Goal: Task Accomplishment & Management: Complete application form

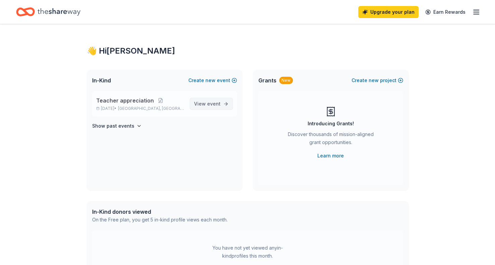
click at [200, 104] on span "View event" at bounding box center [207, 104] width 26 height 8
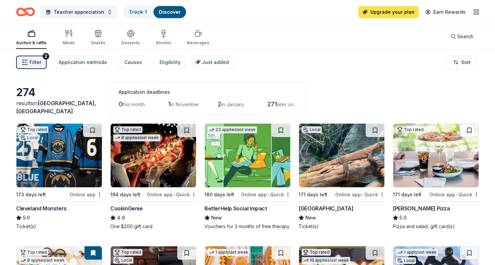
click at [393, 15] on link "Upgrade your plan" at bounding box center [388, 12] width 60 height 12
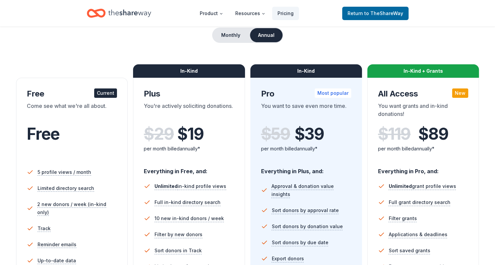
scroll to position [67, 0]
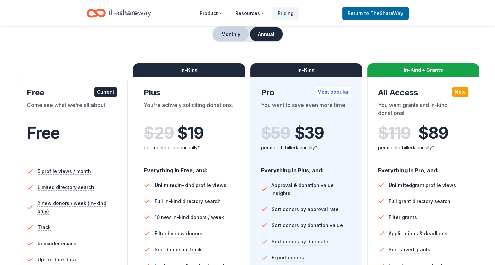
click at [239, 36] on button "Monthly" at bounding box center [231, 34] width 36 height 14
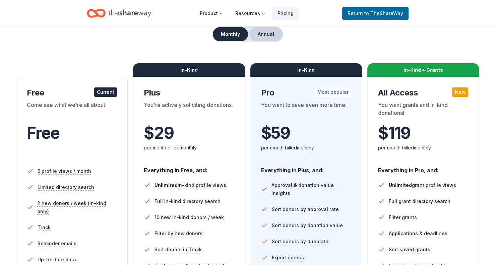
click at [263, 38] on button "Annual" at bounding box center [265, 34] width 33 height 14
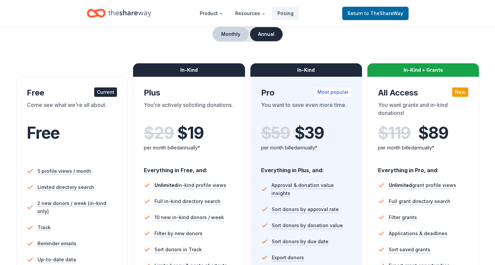
click at [235, 30] on button "Monthly" at bounding box center [231, 34] width 36 height 14
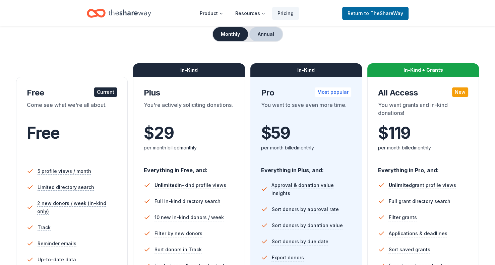
click at [267, 35] on button "Annual" at bounding box center [265, 34] width 33 height 14
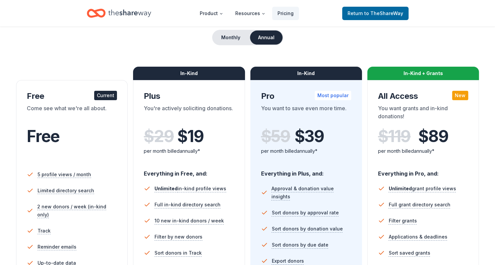
scroll to position [34, 0]
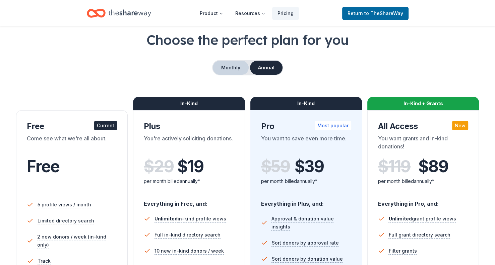
click at [242, 72] on button "Monthly" at bounding box center [231, 68] width 36 height 14
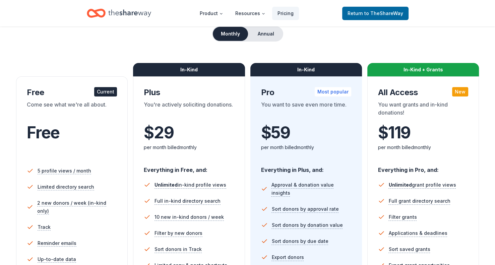
scroll to position [67, 0]
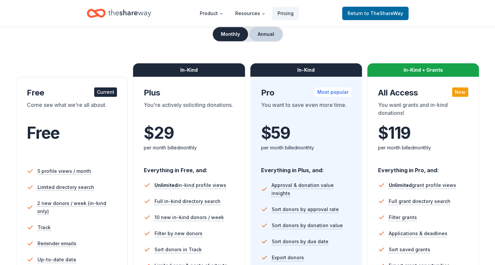
click at [269, 35] on button "Annual" at bounding box center [265, 34] width 33 height 14
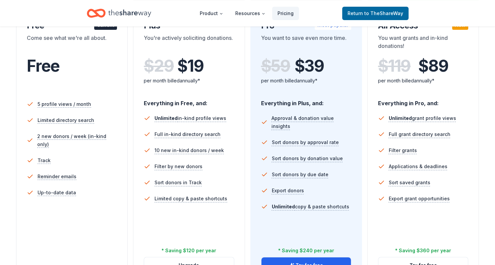
scroll to position [168, 0]
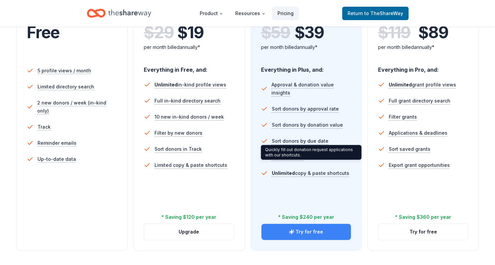
click at [314, 230] on button "Try for free" at bounding box center [305, 232] width 89 height 16
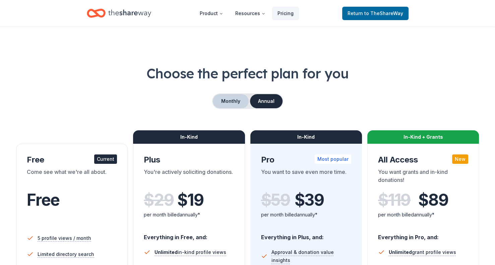
click at [231, 103] on button "Monthly" at bounding box center [231, 101] width 36 height 14
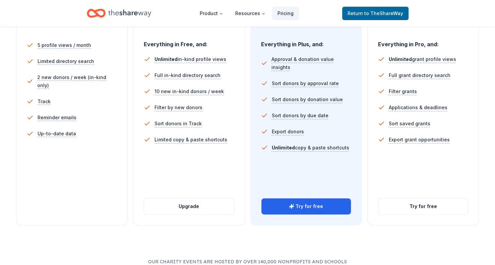
scroll to position [201, 0]
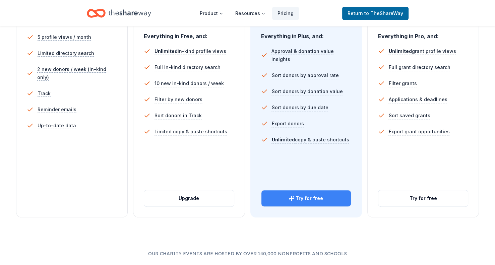
click at [304, 196] on button "Try for free" at bounding box center [305, 198] width 89 height 16
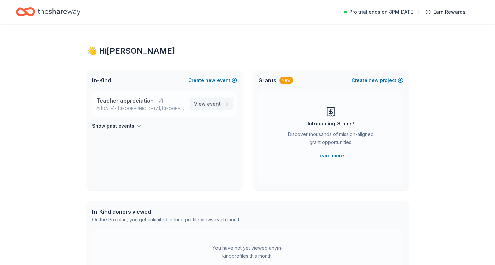
click at [219, 104] on span "event" at bounding box center [213, 104] width 13 height 6
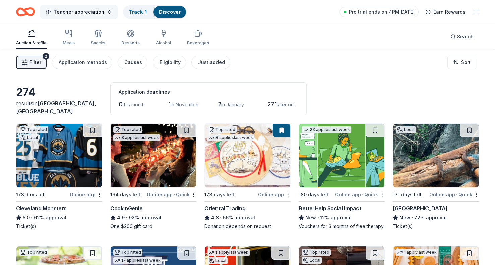
click at [65, 11] on span "Teacher appreciation" at bounding box center [79, 12] width 51 height 8
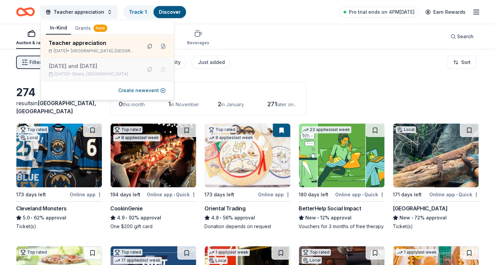
click at [85, 70] on div "Teacher Appreciation Week and Field Day" at bounding box center [93, 66] width 88 height 8
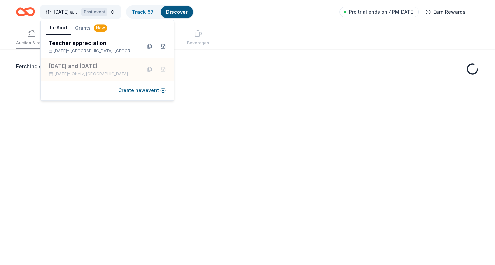
click at [246, 32] on div "Auction & raffle Meals Snacks Desserts Alcohol Beverages" at bounding box center [247, 36] width 463 height 25
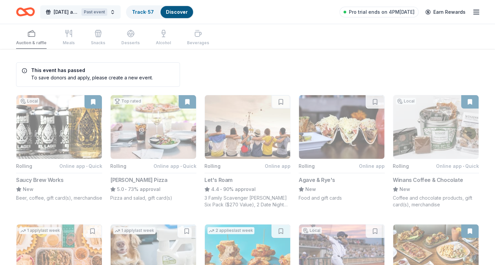
click at [57, 12] on span "Teacher Appreciation Week and Field Day" at bounding box center [66, 12] width 25 height 8
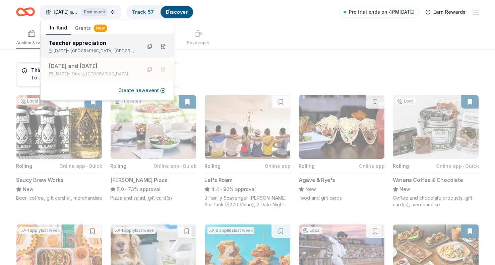
click at [64, 43] on div "Teacher appreciation" at bounding box center [93, 43] width 88 height 8
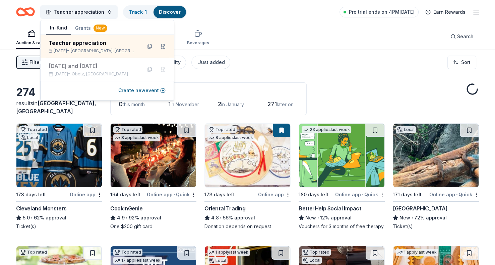
click at [274, 44] on div "Auction & raffle Meals Snacks Desserts Alcohol Beverages Search" at bounding box center [247, 36] width 463 height 25
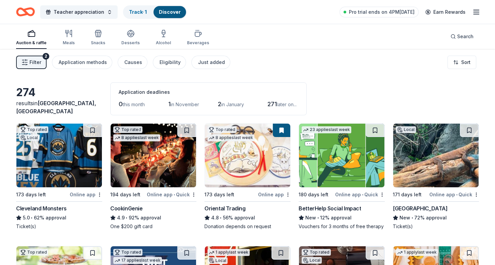
click at [36, 59] on span "Filter" at bounding box center [35, 62] width 12 height 8
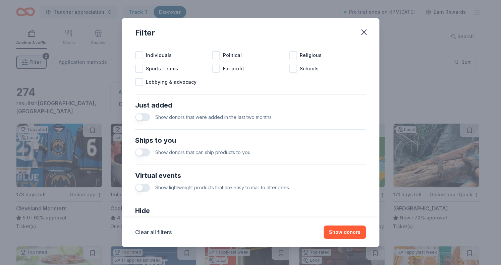
scroll to position [201, 0]
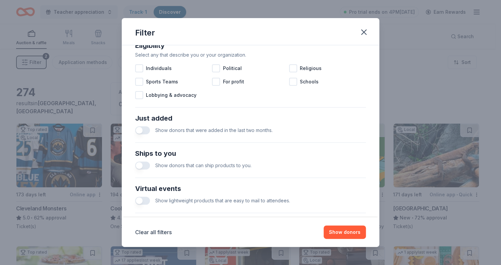
click at [135, 165] on button "button" at bounding box center [142, 166] width 15 height 8
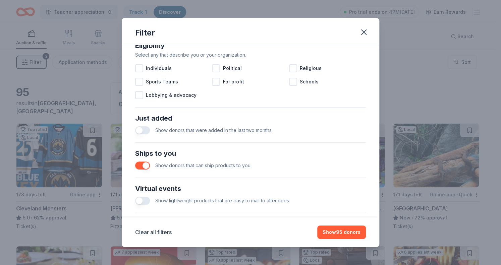
click at [137, 130] on button "button" at bounding box center [142, 130] width 15 height 8
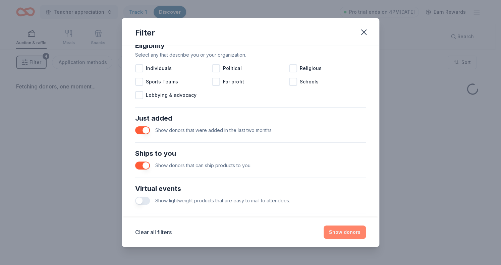
click at [353, 234] on button "Show donors" at bounding box center [344, 232] width 42 height 13
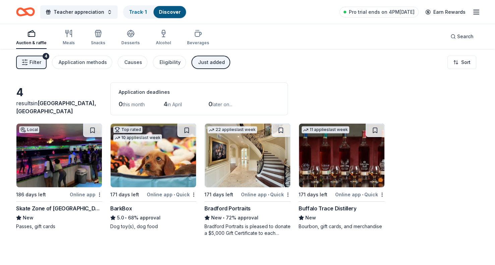
click at [35, 209] on div "Skate Zone of Columbus" at bounding box center [59, 208] width 86 height 8
click at [342, 206] on div "Buffalo Trace Distillery" at bounding box center [328, 208] width 58 height 8
click at [29, 59] on span "Filter" at bounding box center [35, 62] width 12 height 8
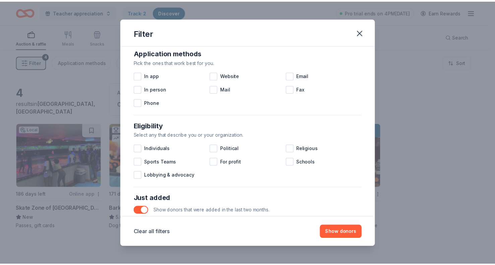
scroll to position [201, 0]
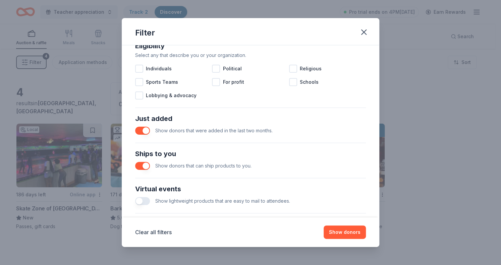
click at [147, 133] on button "button" at bounding box center [142, 131] width 15 height 8
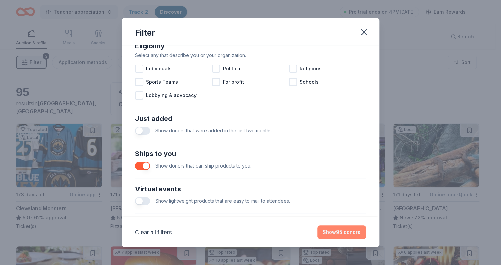
click at [351, 231] on button "Show 95 donors" at bounding box center [341, 232] width 49 height 13
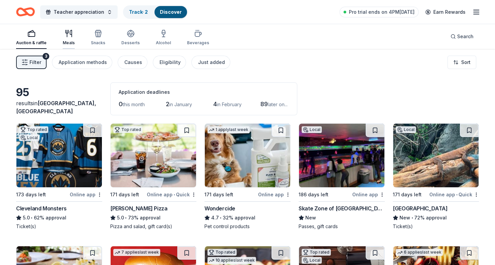
click at [72, 41] on div "Meals" at bounding box center [69, 42] width 12 height 5
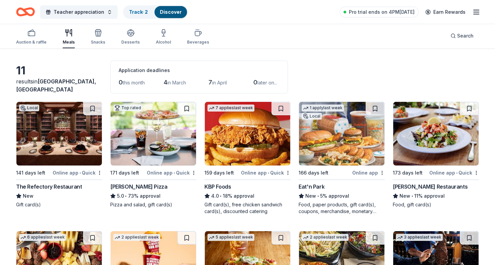
scroll to position [67, 0]
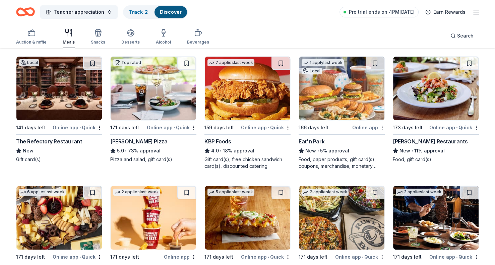
click at [36, 139] on div "The Refectory Restaurant" at bounding box center [49, 141] width 66 height 8
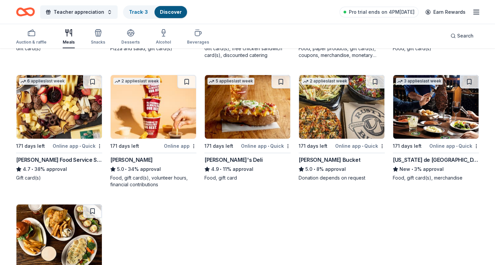
scroll to position [201, 0]
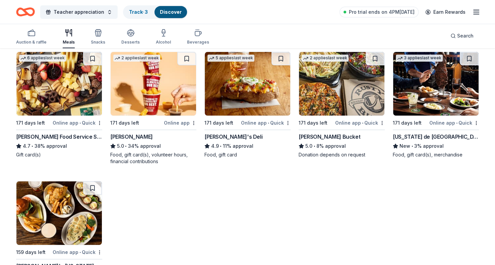
click at [69, 135] on div "Gordon Food Service Store" at bounding box center [59, 137] width 86 height 8
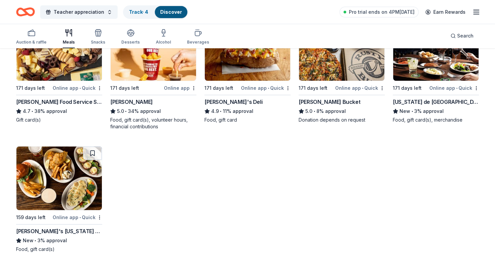
scroll to position [236, 0]
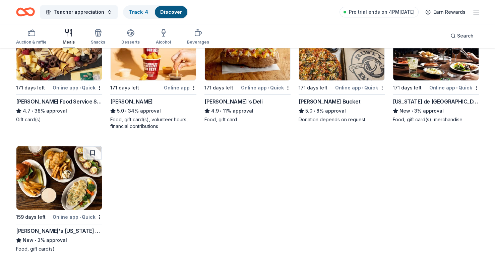
click at [58, 233] on div "Ted's Montana Grill" at bounding box center [59, 231] width 86 height 8
click at [325, 102] on div "Rusty Bucket" at bounding box center [330, 102] width 62 height 8
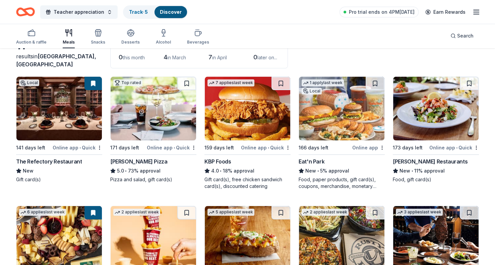
scroll to position [35, 0]
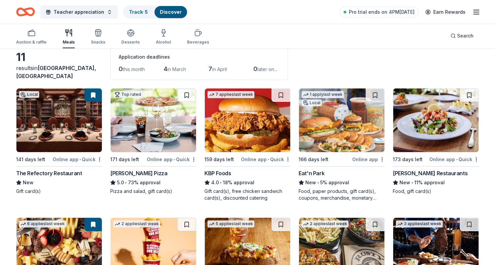
click at [314, 171] on div "Eat'n Park" at bounding box center [312, 173] width 26 height 8
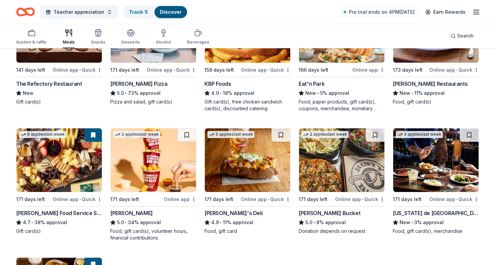
scroll to position [136, 0]
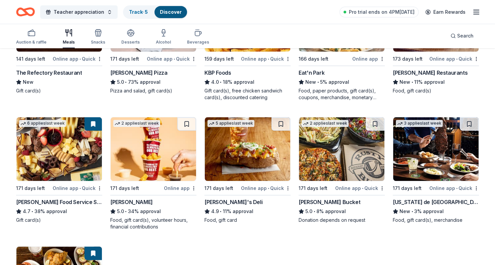
click at [220, 201] on div "Jason's Deli" at bounding box center [233, 202] width 58 height 8
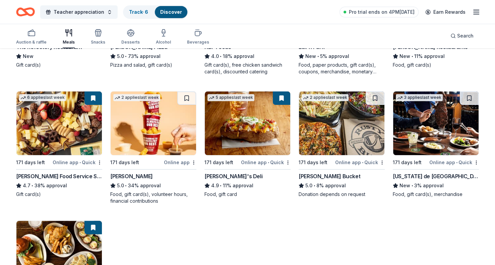
scroll to position [169, 0]
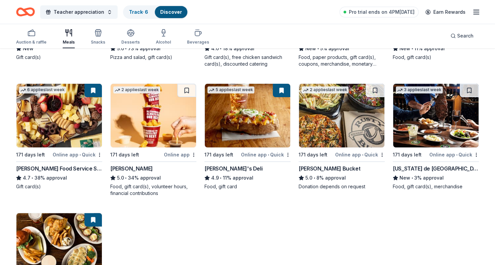
click at [422, 165] on div "Texas de Brazil" at bounding box center [436, 169] width 86 height 8
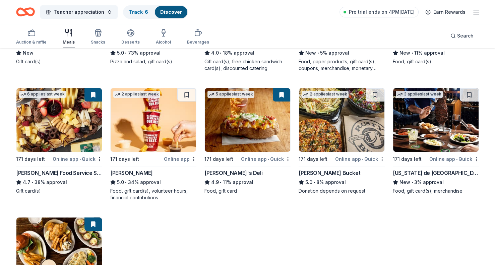
scroll to position [0, 0]
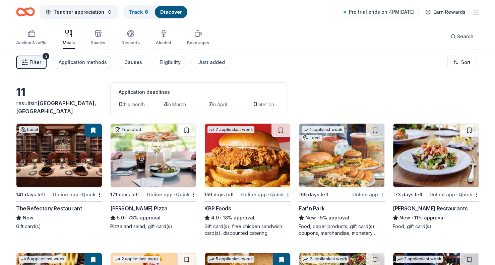
click at [38, 63] on span "Filter" at bounding box center [35, 62] width 12 height 8
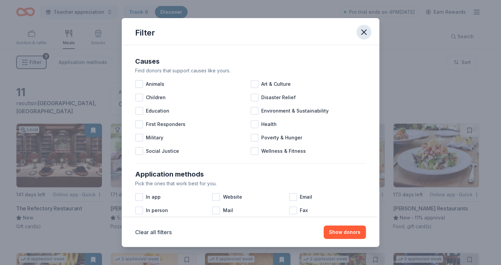
click at [364, 30] on icon "button" at bounding box center [363, 31] width 9 height 9
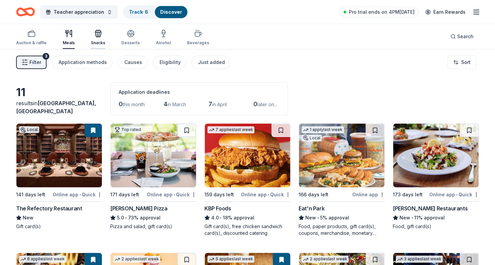
click at [100, 37] on div "Snacks" at bounding box center [98, 37] width 14 height 16
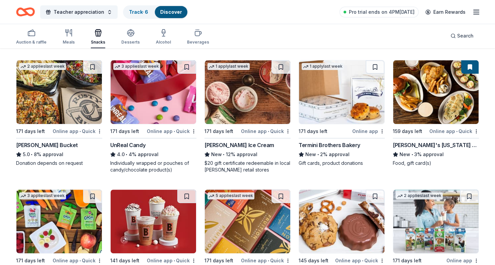
scroll to position [201, 0]
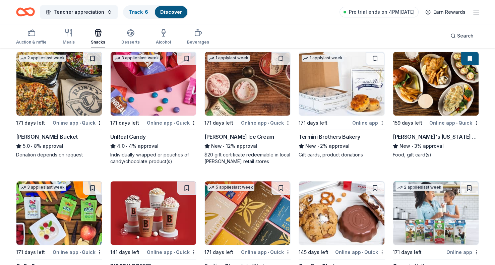
click at [221, 134] on div "Graeter's Ice Cream" at bounding box center [239, 137] width 70 height 8
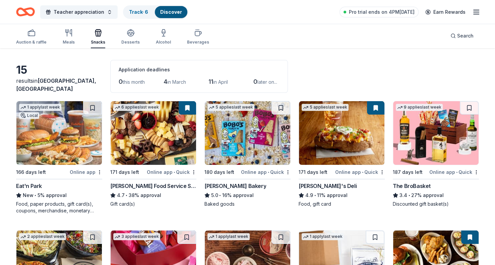
scroll to position [0, 0]
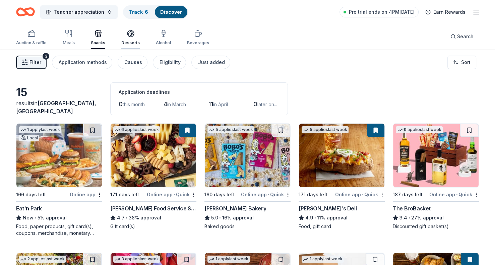
click at [133, 34] on div "button" at bounding box center [130, 33] width 18 height 8
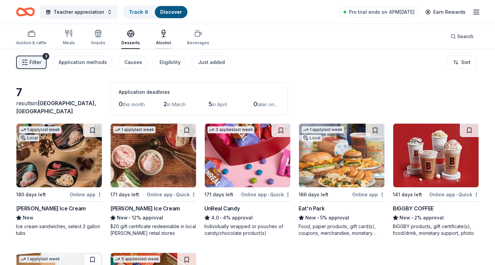
click at [166, 36] on div "button" at bounding box center [163, 33] width 15 height 8
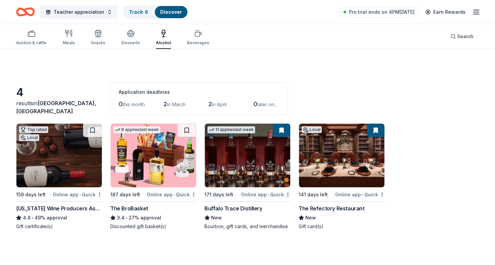
scroll to position [49, 0]
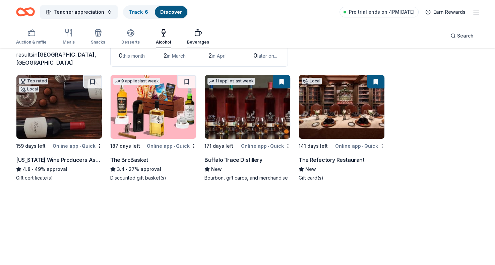
click at [195, 36] on icon "button" at bounding box center [198, 34] width 6 height 4
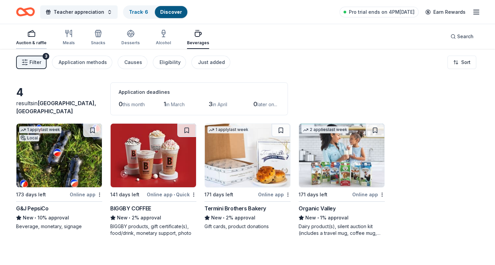
click at [31, 34] on icon "button" at bounding box center [31, 33] width 8 height 8
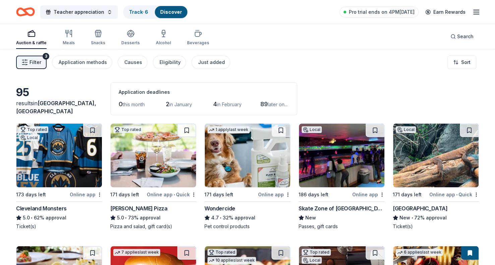
click at [24, 65] on line "button" at bounding box center [23, 65] width 3 height 0
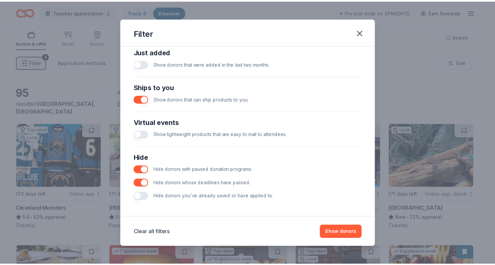
scroll to position [268, 0]
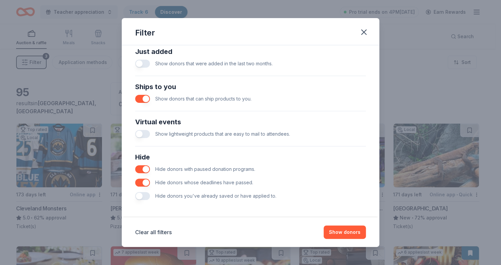
click at [145, 100] on button "button" at bounding box center [142, 99] width 15 height 8
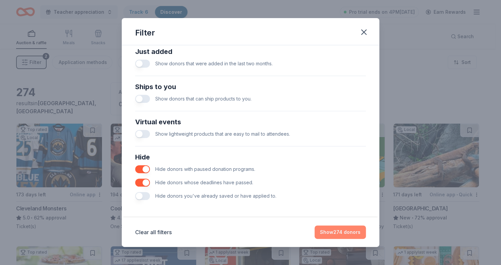
click at [351, 233] on button "Show 274 donors" at bounding box center [339, 232] width 51 height 13
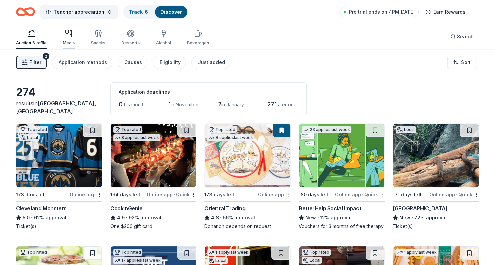
click at [68, 39] on div "Meals" at bounding box center [69, 37] width 12 height 16
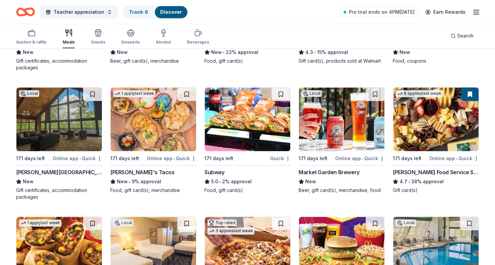
scroll to position [540, 0]
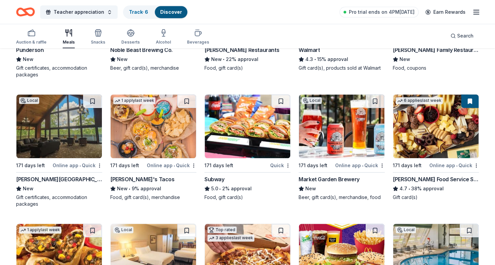
click at [218, 126] on img at bounding box center [247, 127] width 85 height 64
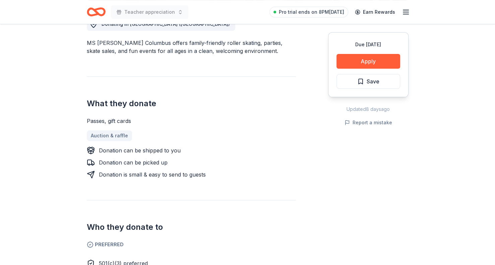
scroll to position [201, 0]
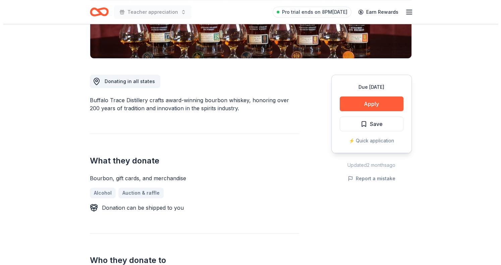
scroll to position [134, 0]
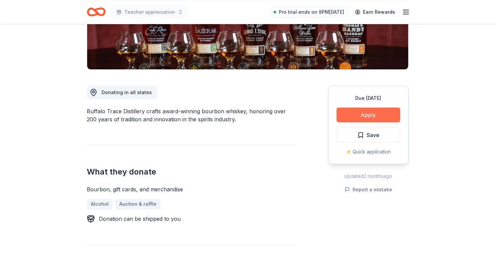
click at [389, 116] on button "Apply" at bounding box center [368, 115] width 64 height 15
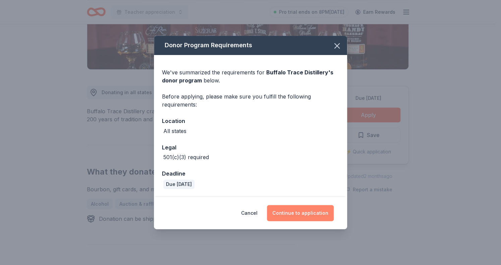
click at [304, 215] on button "Continue to application" at bounding box center [300, 213] width 67 height 16
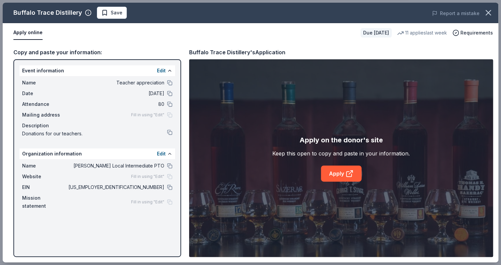
click at [170, 199] on div "Fill in using "Edit"" at bounding box center [151, 201] width 41 height 5
click at [167, 199] on div "Fill in using "Edit"" at bounding box center [151, 201] width 41 height 5
click at [331, 162] on div "Apply on the donor's site Keep this open to copy and paste in your information.…" at bounding box center [340, 158] width 137 height 47
click at [338, 173] on link "Apply" at bounding box center [341, 174] width 41 height 16
drag, startPoint x: 135, startPoint y: 187, endPoint x: 158, endPoint y: 186, distance: 22.8
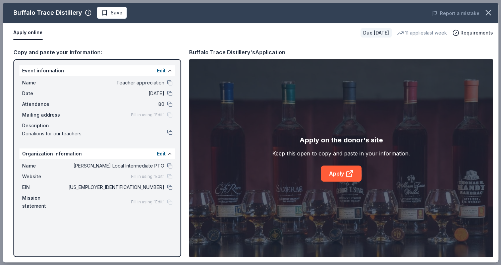
click at [173, 196] on div "Name [PERSON_NAME] Local Intermediate PTO Website Fill in using "Edit" EIN [US_…" at bounding box center [96, 186] width 155 height 54
click at [324, 175] on link "Apply" at bounding box center [341, 174] width 41 height 16
click at [103, 13] on span "Save" at bounding box center [111, 13] width 21 height 8
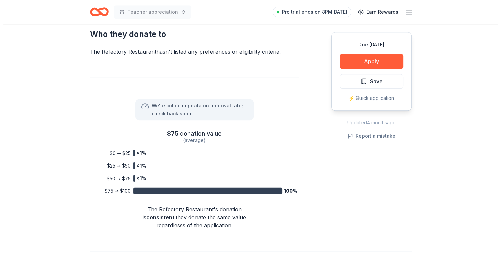
scroll to position [369, 0]
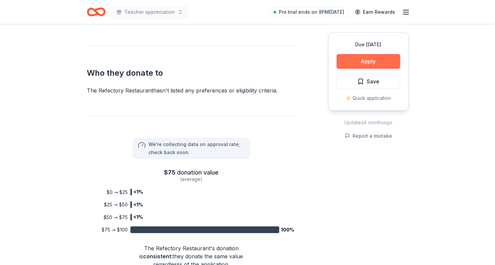
click at [378, 67] on button "Apply" at bounding box center [368, 61] width 64 height 15
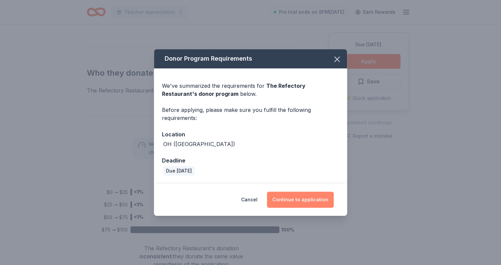
click at [297, 200] on button "Continue to application" at bounding box center [300, 200] width 67 height 16
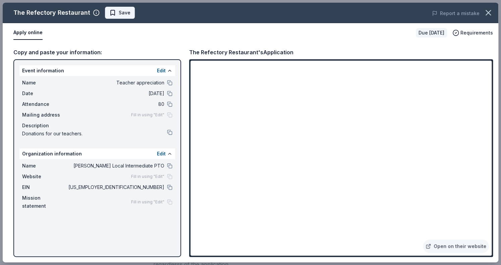
click at [124, 12] on span "Save" at bounding box center [125, 13] width 12 height 8
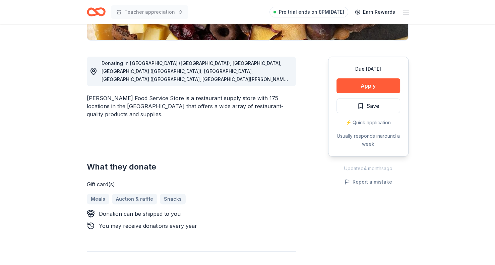
scroll to position [168, 0]
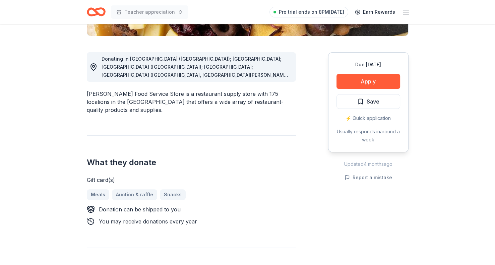
click at [95, 66] on icon at bounding box center [93, 67] width 8 height 8
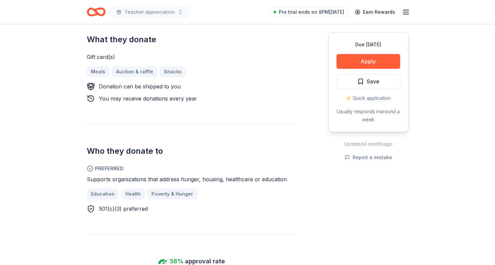
scroll to position [302, 0]
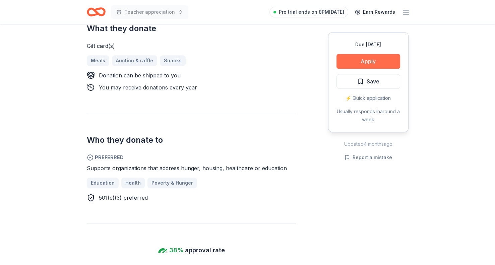
click at [352, 57] on button "Apply" at bounding box center [368, 61] width 64 height 15
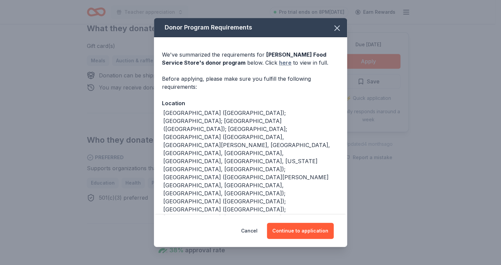
click at [279, 63] on link "here" at bounding box center [285, 63] width 12 height 8
click at [300, 231] on button "Continue to application" at bounding box center [300, 231] width 67 height 16
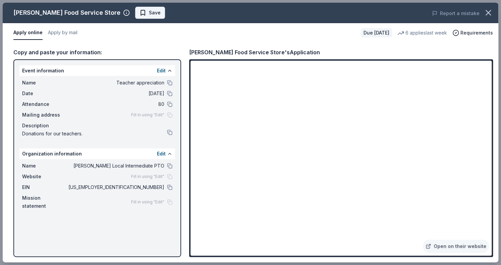
click at [139, 15] on span "Save" at bounding box center [149, 13] width 21 height 8
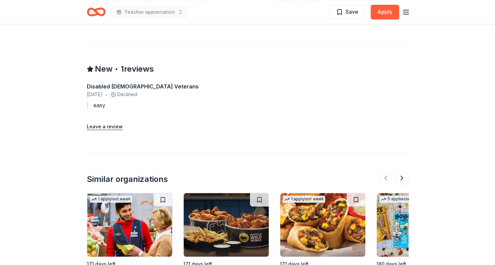
scroll to position [718, 0]
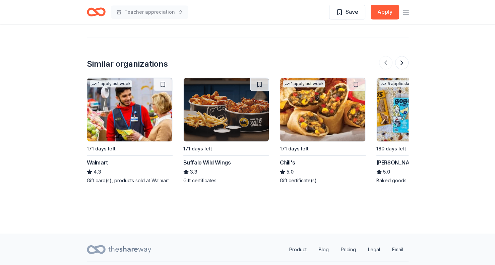
click at [93, 159] on div "Walmart" at bounding box center [97, 163] width 21 height 8
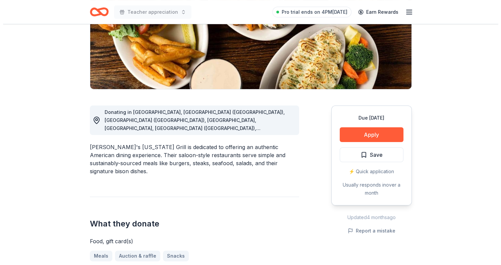
scroll to position [134, 0]
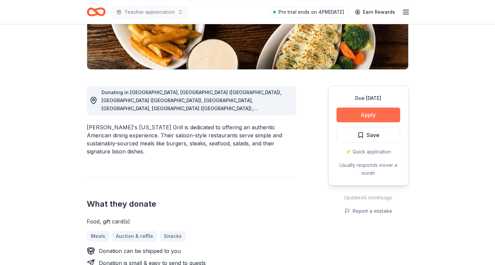
click at [380, 118] on button "Apply" at bounding box center [368, 115] width 64 height 15
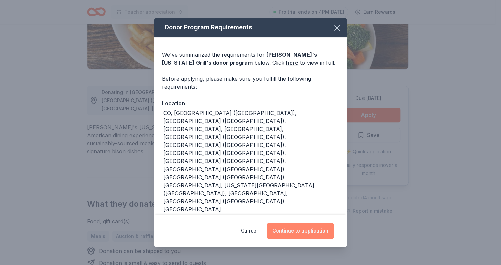
click at [310, 223] on button "Continue to application" at bounding box center [300, 231] width 67 height 16
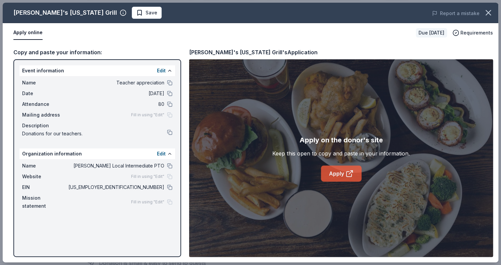
click at [346, 174] on icon at bounding box center [348, 174] width 5 height 5
click at [136, 14] on span "Save" at bounding box center [146, 13] width 21 height 8
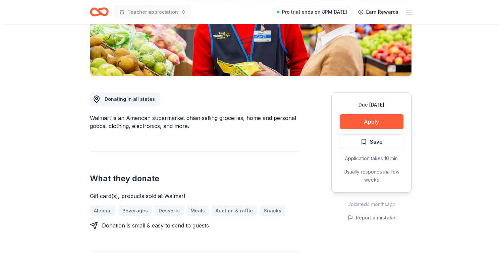
scroll to position [134, 0]
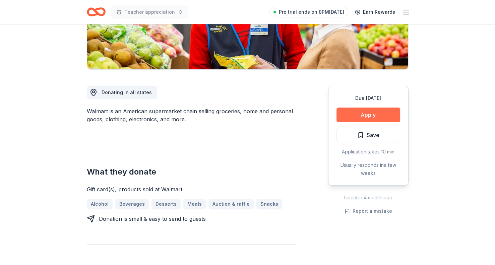
click at [378, 117] on button "Apply" at bounding box center [368, 115] width 64 height 15
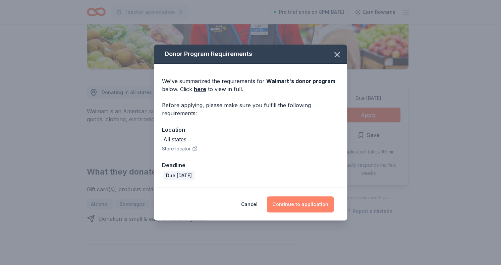
click at [295, 199] on button "Continue to application" at bounding box center [300, 204] width 67 height 16
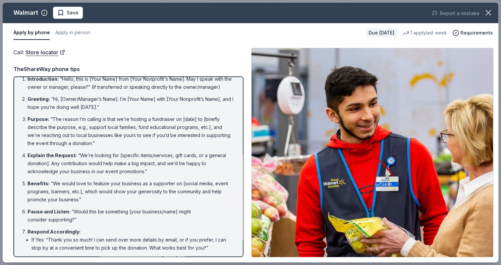
scroll to position [0, 0]
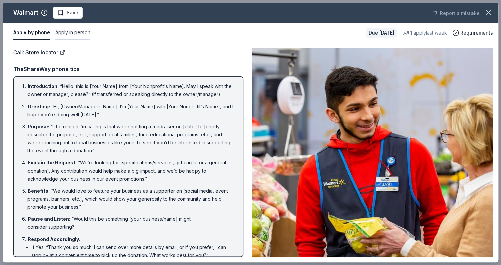
click at [72, 33] on button "Apply in person" at bounding box center [72, 33] width 35 height 14
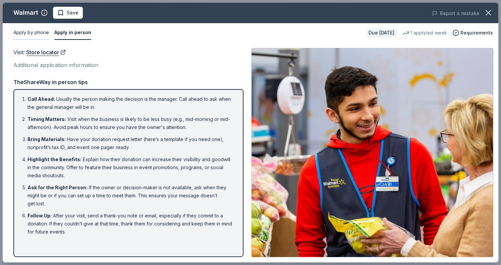
click at [24, 28] on button "Apply by phone" at bounding box center [31, 33] width 36 height 14
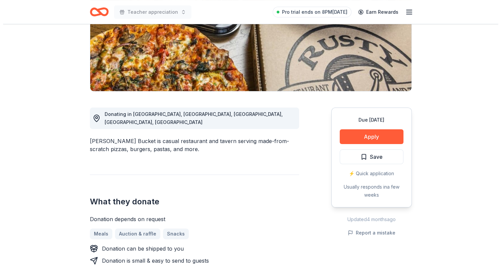
scroll to position [168, 0]
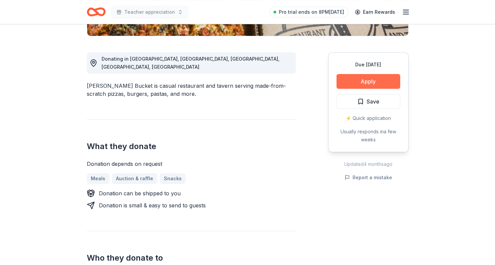
click at [370, 85] on button "Apply" at bounding box center [368, 81] width 64 height 15
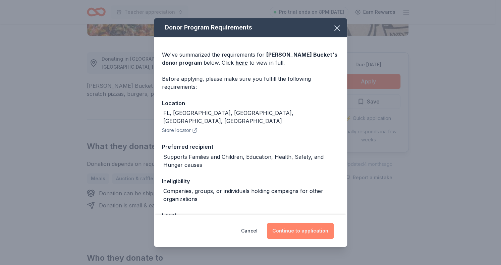
click at [303, 232] on button "Continue to application" at bounding box center [300, 231] width 67 height 16
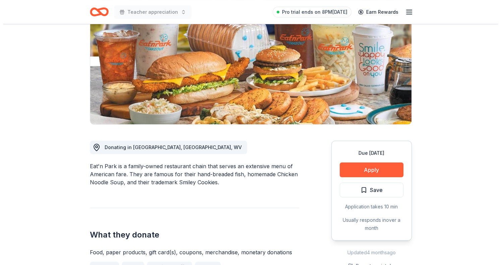
scroll to position [67, 0]
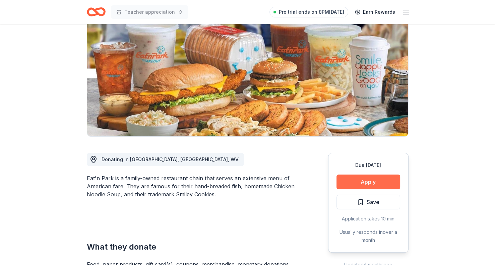
click at [360, 181] on button "Apply" at bounding box center [368, 182] width 64 height 15
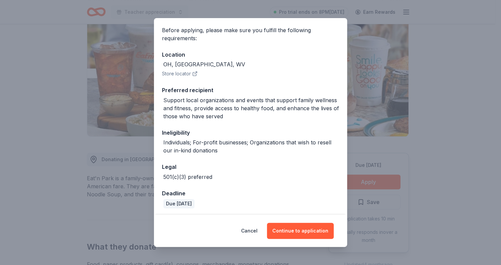
scroll to position [50, 0]
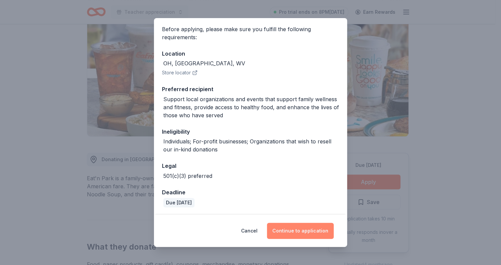
click at [298, 236] on button "Continue to application" at bounding box center [300, 231] width 67 height 16
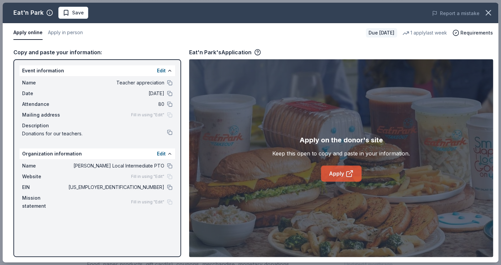
click at [343, 172] on link "Apply" at bounding box center [341, 174] width 41 height 16
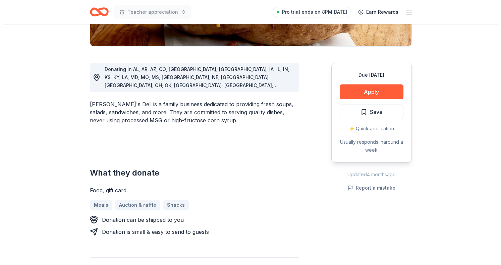
scroll to position [201, 0]
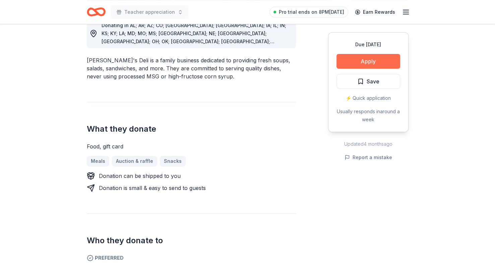
click at [388, 65] on button "Apply" at bounding box center [368, 61] width 64 height 15
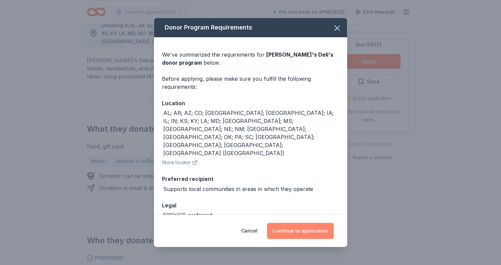
click at [291, 230] on button "Continue to application" at bounding box center [300, 231] width 67 height 16
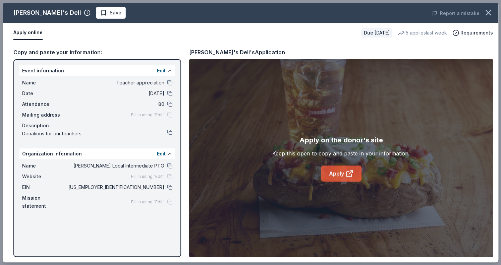
click at [343, 172] on link "Apply" at bounding box center [341, 174] width 41 height 16
drag, startPoint x: 71, startPoint y: 13, endPoint x: 78, endPoint y: 10, distance: 7.1
click at [100, 13] on span "Save" at bounding box center [110, 13] width 21 height 8
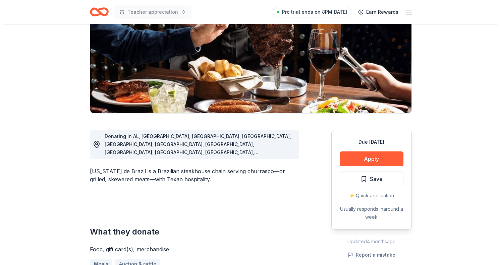
scroll to position [101, 0]
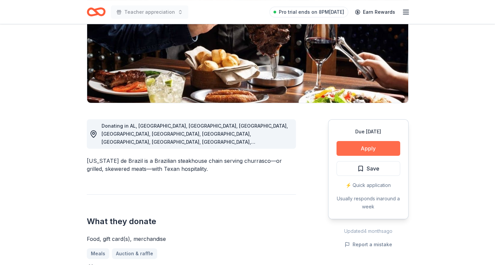
click at [376, 148] on button "Apply" at bounding box center [368, 148] width 64 height 15
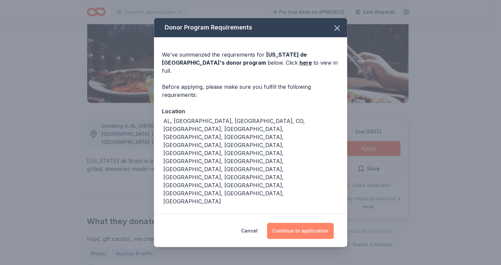
click at [304, 223] on button "Continue to application" at bounding box center [300, 231] width 67 height 16
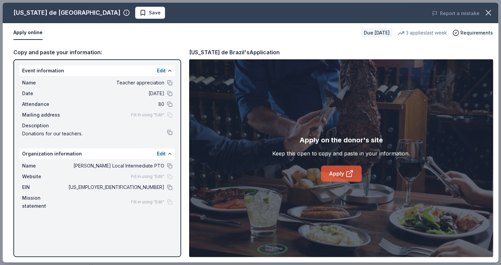
click at [350, 177] on icon at bounding box center [348, 174] width 5 height 5
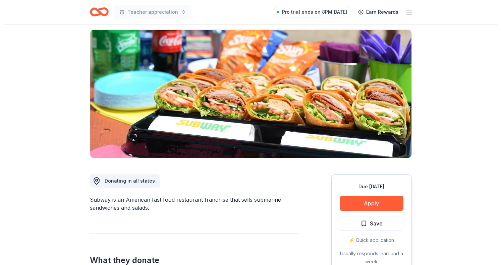
scroll to position [168, 0]
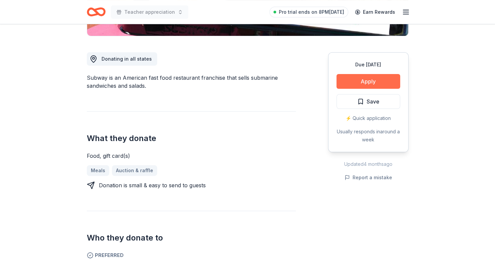
click at [370, 81] on button "Apply" at bounding box center [368, 81] width 64 height 15
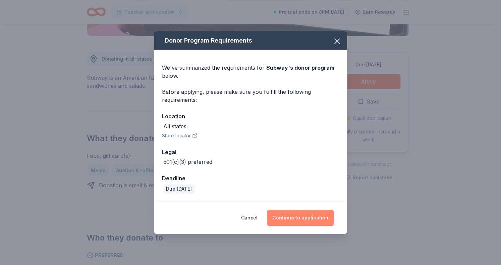
click at [294, 215] on button "Continue to application" at bounding box center [300, 218] width 67 height 16
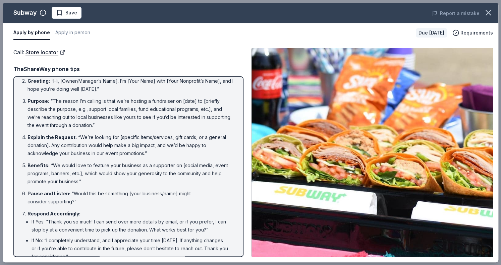
scroll to position [0, 0]
